Goal: Find specific page/section: Find specific page/section

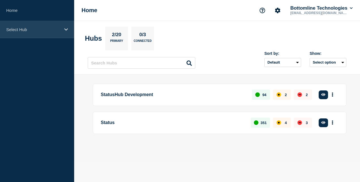
click at [46, 35] on div "Select Hub" at bounding box center [37, 29] width 74 height 17
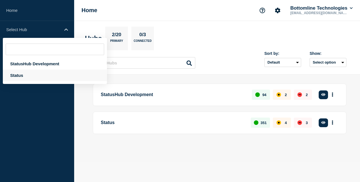
click at [33, 73] on div "Status" at bounding box center [55, 76] width 104 height 12
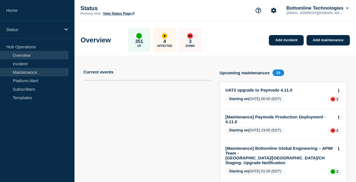
click at [32, 73] on link "Maintenance" at bounding box center [34, 72] width 69 height 8
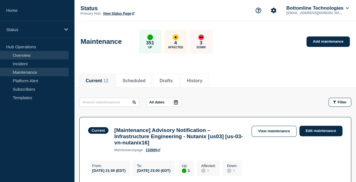
click at [31, 57] on link "Overview" at bounding box center [34, 55] width 69 height 8
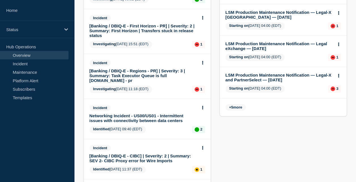
scroll to position [313, 0]
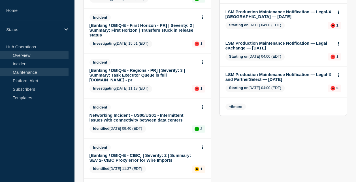
click at [28, 70] on link "Maintenance" at bounding box center [34, 72] width 69 height 8
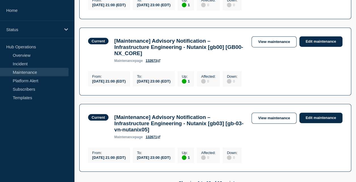
scroll to position [832, 0]
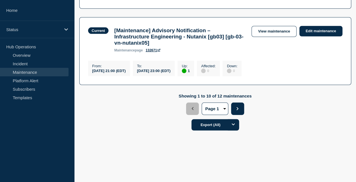
click at [231, 109] on button "Next" at bounding box center [237, 109] width 13 height 12
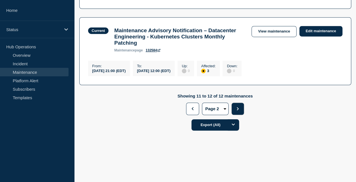
scroll to position [193, 0]
click at [195, 113] on button "Previous" at bounding box center [192, 109] width 13 height 12
select select "1"
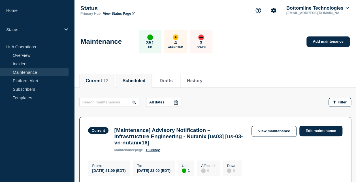
click at [140, 80] on button "Scheduled" at bounding box center [134, 80] width 23 height 5
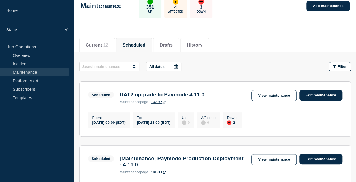
scroll to position [39, 0]
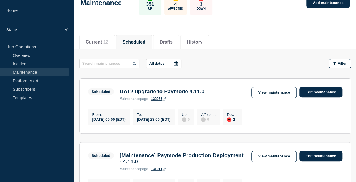
click at [231, 122] on div "down" at bounding box center [229, 120] width 5 height 5
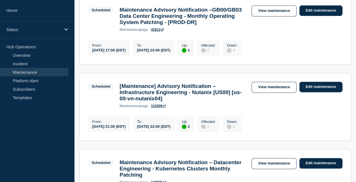
scroll to position [381, 0]
